Goal: Task Accomplishment & Management: Manage account settings

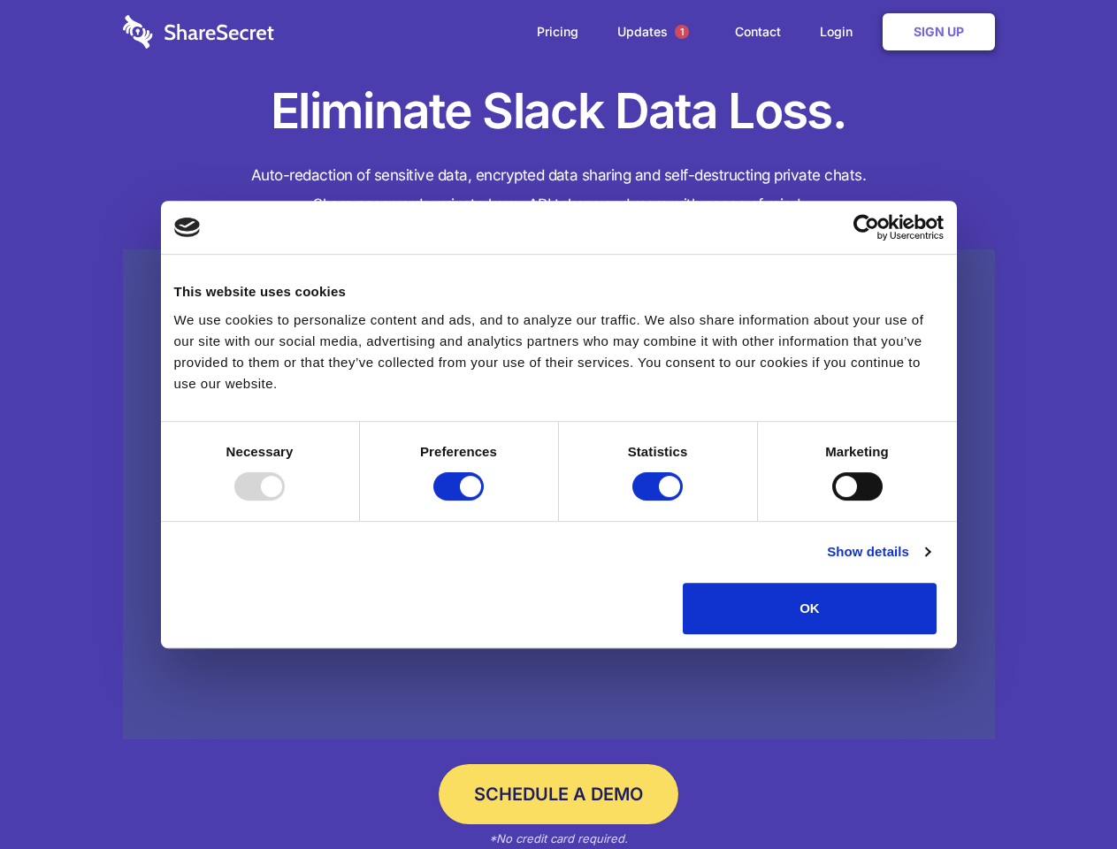
click at [285, 501] on div at bounding box center [259, 486] width 50 height 28
click at [484, 501] on input "Preferences" at bounding box center [458, 486] width 50 height 28
checkbox input "false"
click at [660, 501] on input "Statistics" at bounding box center [657, 486] width 50 height 28
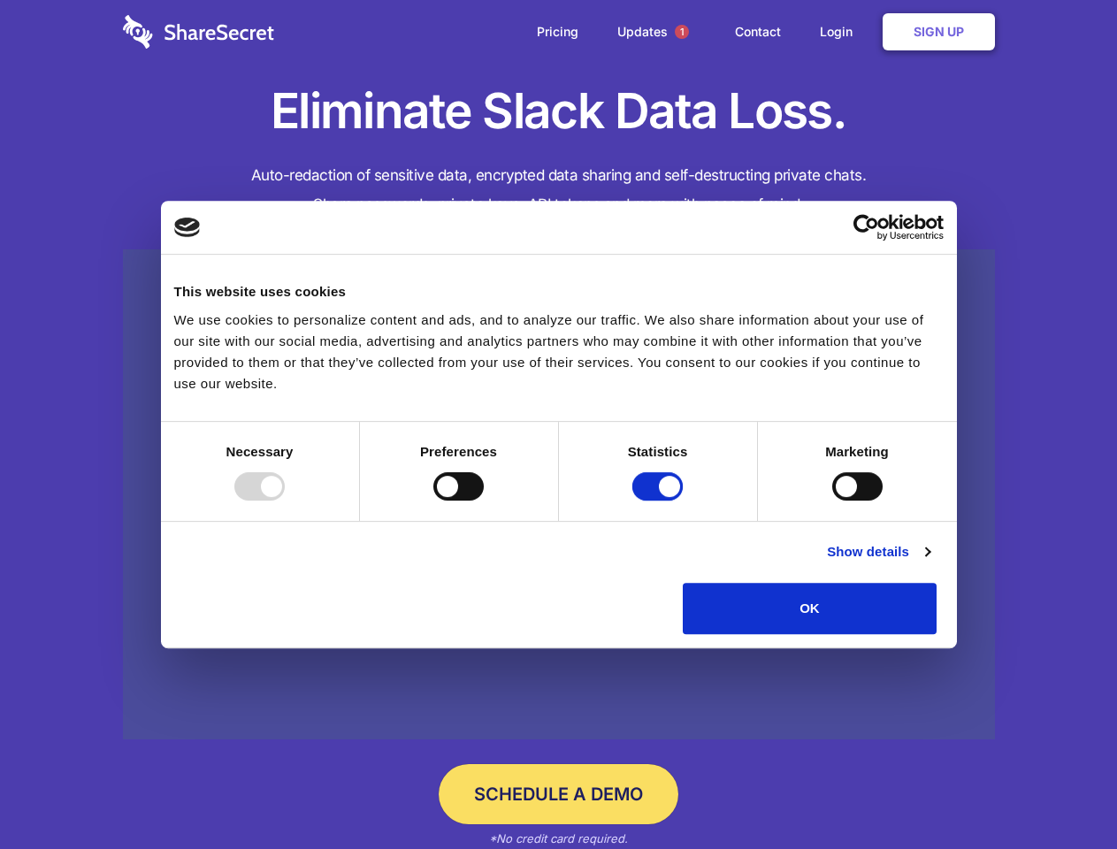
checkbox input "false"
click at [832, 501] on input "Marketing" at bounding box center [857, 486] width 50 height 28
checkbox input "true"
click at [930, 563] on link "Show details" at bounding box center [878, 551] width 103 height 21
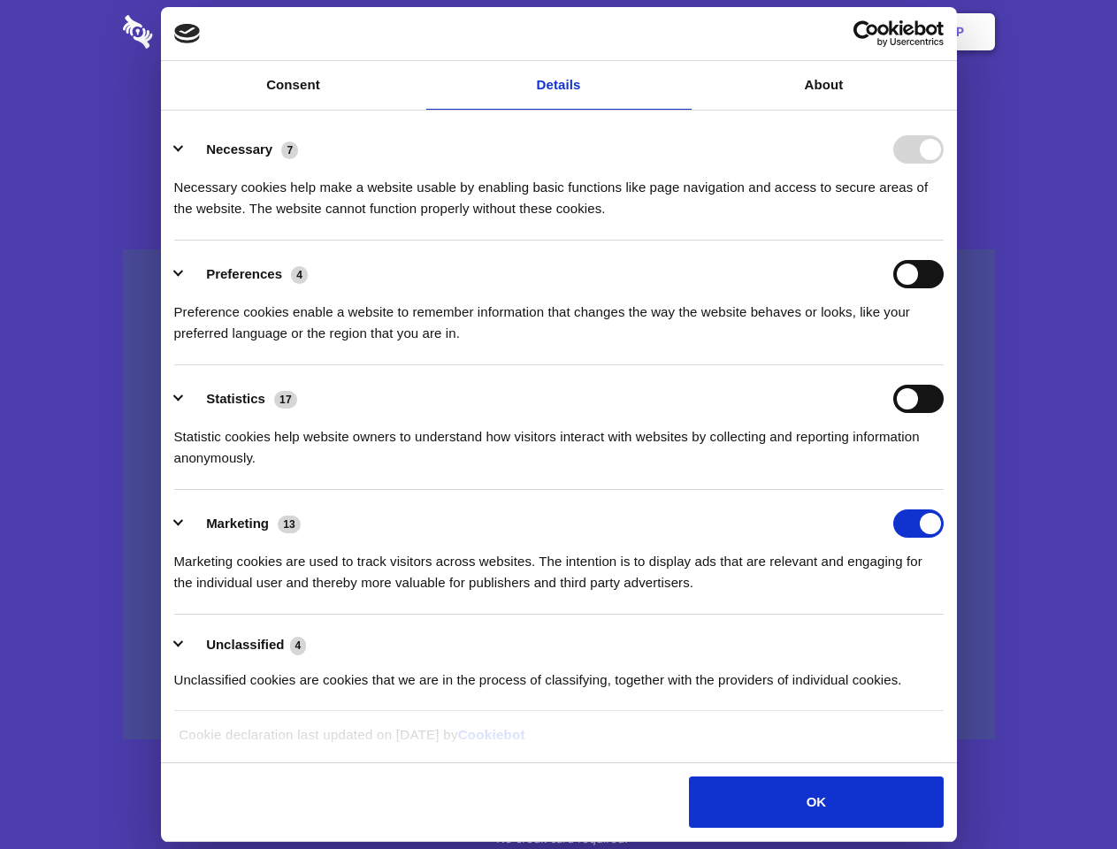
click at [944, 241] on li "Necessary 7 Necessary cookies help make a website usable by enabling basic func…" at bounding box center [559, 178] width 770 height 125
